Goal: Task Accomplishment & Management: Manage account settings

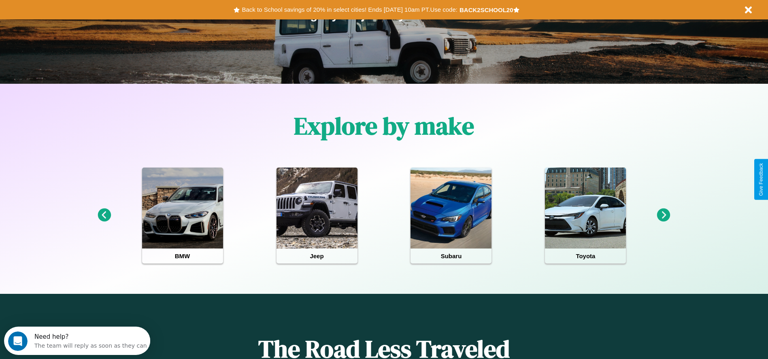
scroll to position [168, 0]
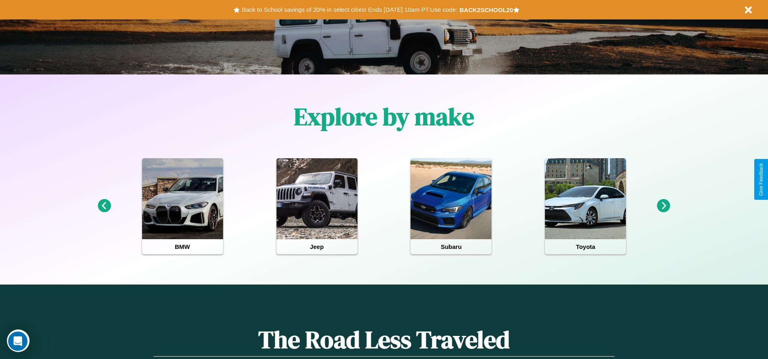
click at [104, 206] on icon at bounding box center [104, 205] width 13 height 13
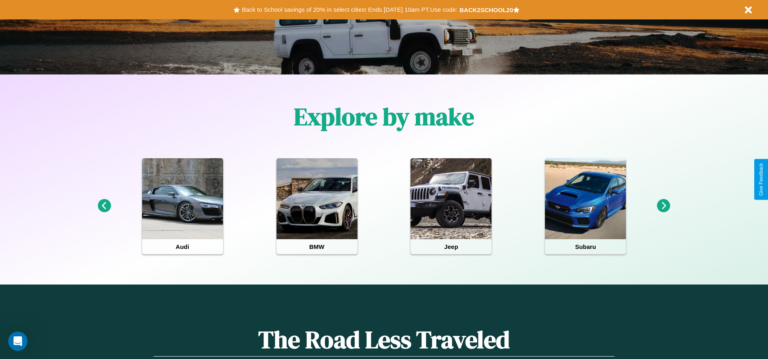
click at [104, 206] on icon at bounding box center [104, 205] width 13 height 13
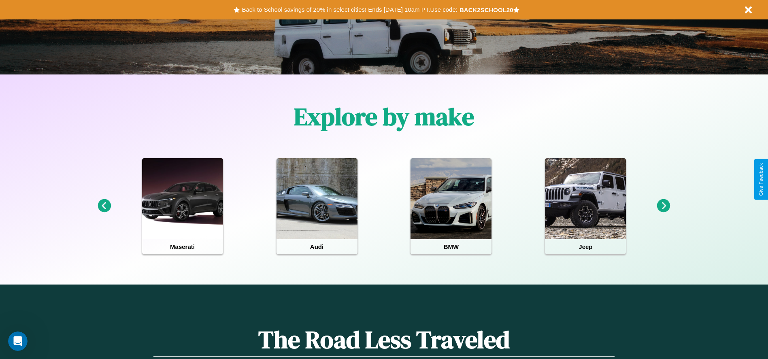
click at [663, 206] on icon at bounding box center [663, 205] width 13 height 13
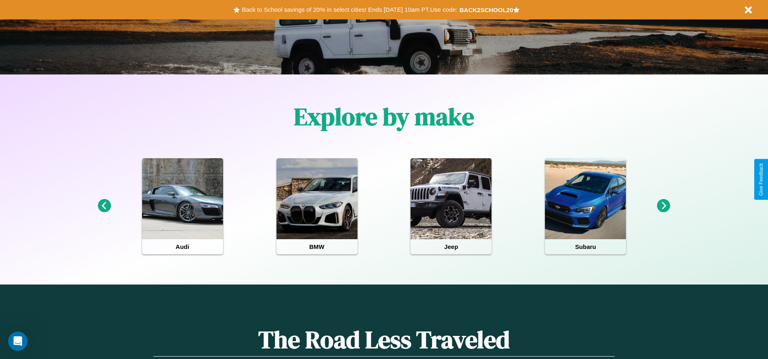
click at [663, 206] on icon at bounding box center [663, 205] width 13 height 13
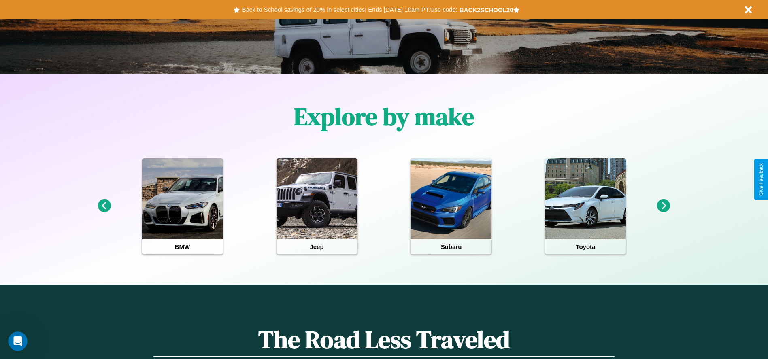
click at [663, 206] on icon at bounding box center [663, 205] width 13 height 13
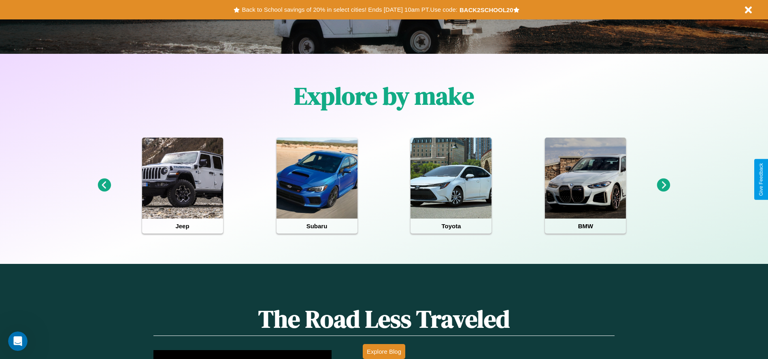
scroll to position [361, 0]
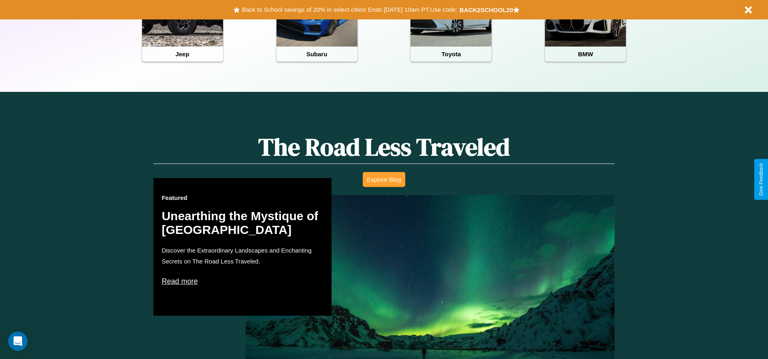
click at [384, 179] on button "Explore Blog" at bounding box center [384, 179] width 42 height 15
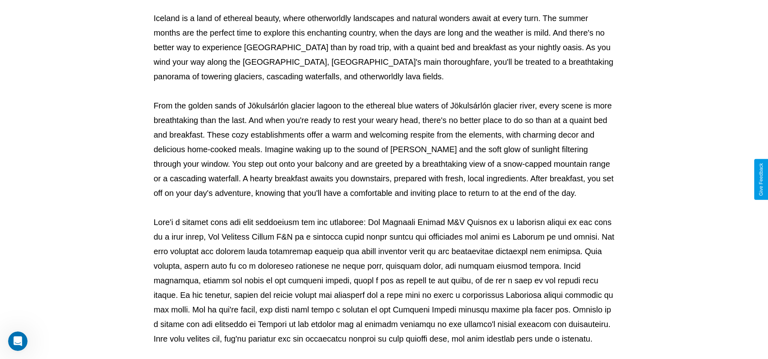
scroll to position [268, 0]
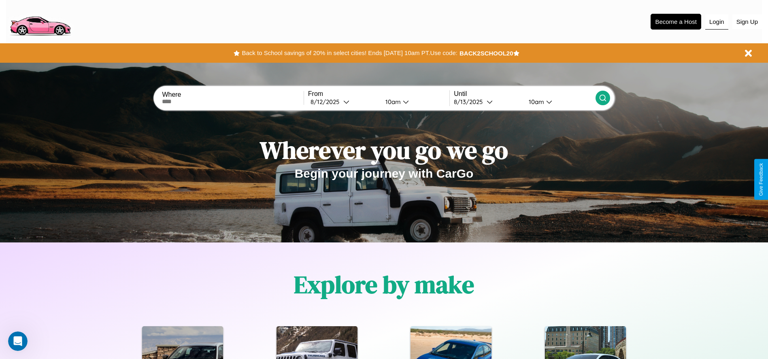
click at [716, 21] on button "Login" at bounding box center [716, 21] width 23 height 15
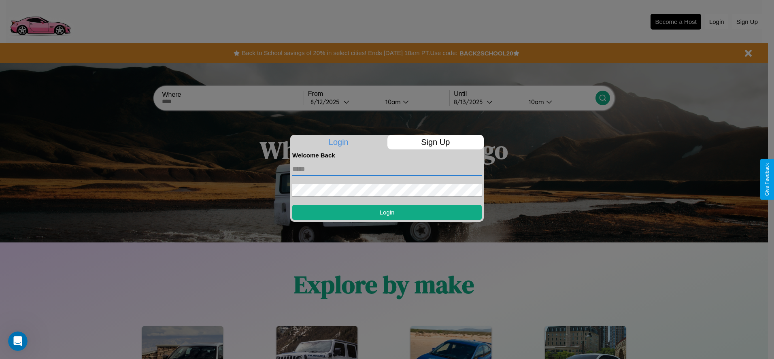
click at [387, 169] on input "text" at bounding box center [386, 169] width 189 height 13
type input "**********"
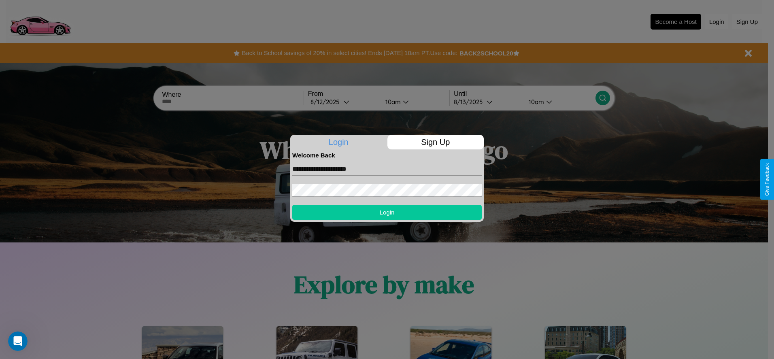
click at [387, 212] on button "Login" at bounding box center [386, 212] width 189 height 15
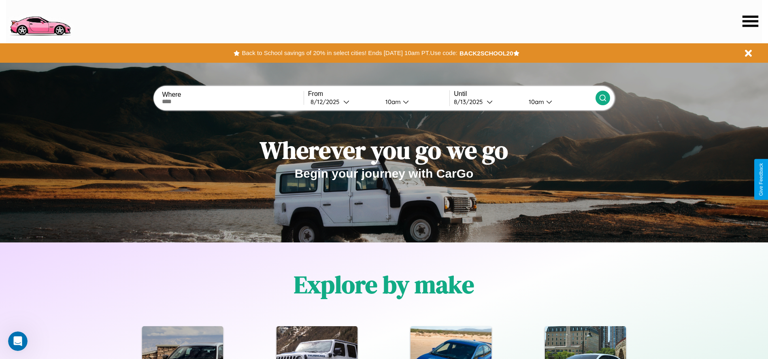
click at [750, 21] on icon at bounding box center [750, 20] width 16 height 11
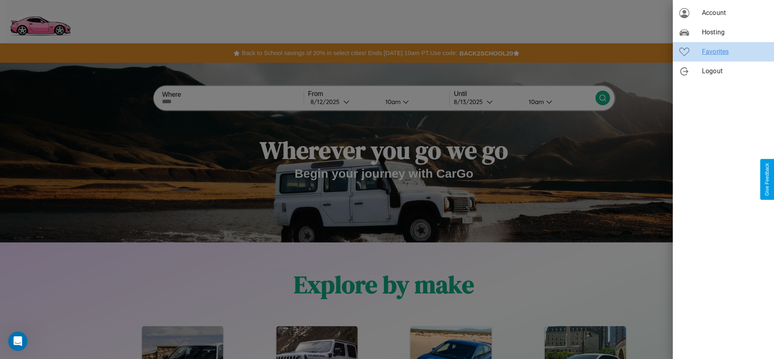
click at [723, 52] on span "Favorites" at bounding box center [735, 52] width 66 height 10
